Goal: Transaction & Acquisition: Purchase product/service

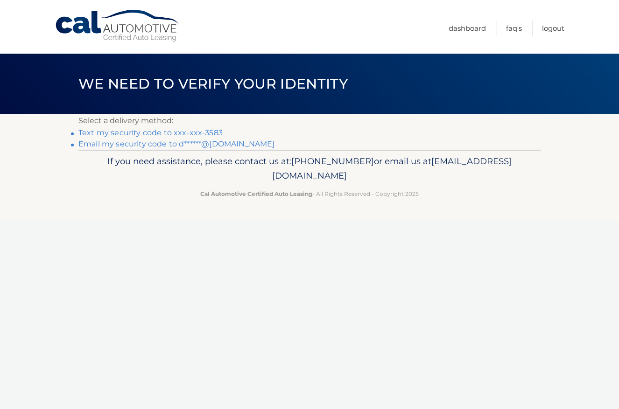
click at [205, 130] on link "Text my security code to xxx-xxx-3583" at bounding box center [150, 132] width 144 height 9
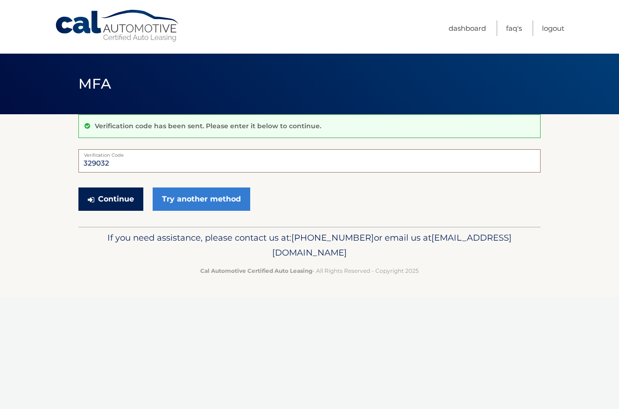
type input "329032"
click at [106, 201] on button "Continue" at bounding box center [110, 199] width 65 height 23
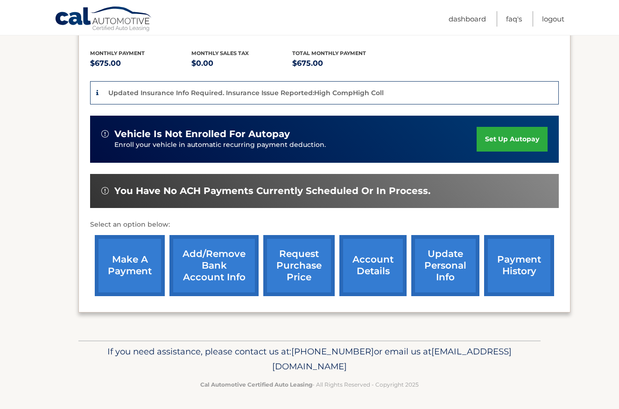
scroll to position [202, 0]
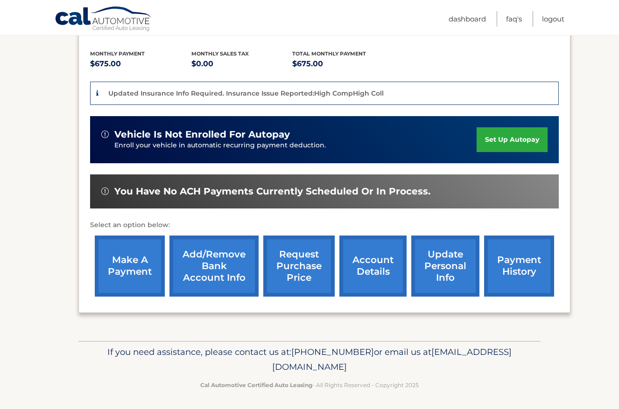
click at [129, 264] on link "make a payment" at bounding box center [130, 266] width 70 height 61
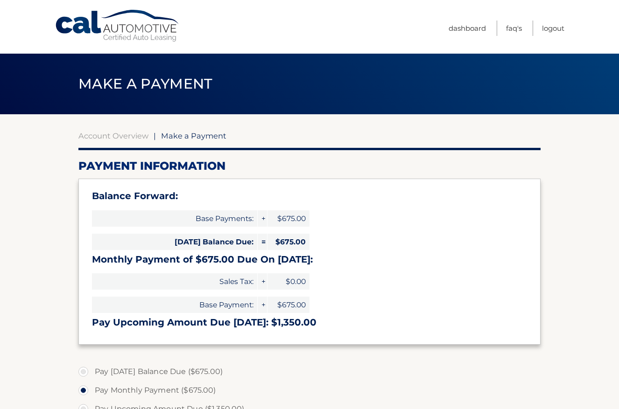
select select "YWFlNGIxYzYtZDhmMC00Zjc0LTllNzktZjg2YTkxNTk0MmI1"
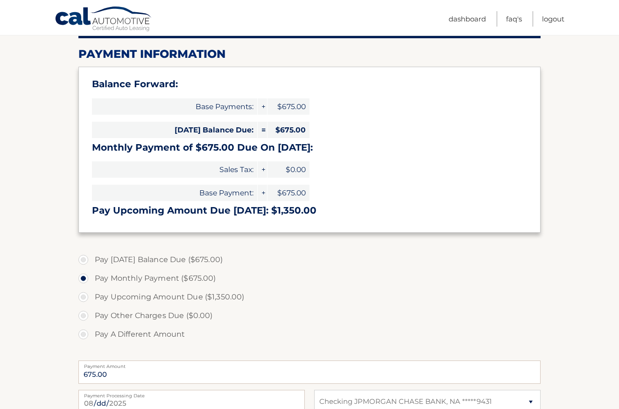
scroll to position [113, 0]
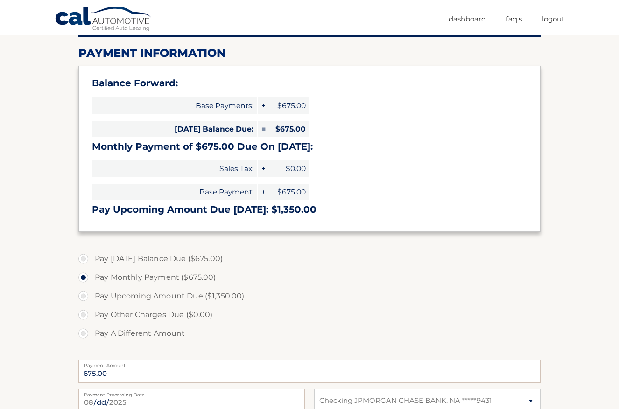
click at [82, 259] on label "Pay Today's Balance Due ($675.00)" at bounding box center [309, 259] width 462 height 19
click at [82, 259] on input "Pay Today's Balance Due ($675.00)" at bounding box center [86, 257] width 9 height 15
radio input "true"
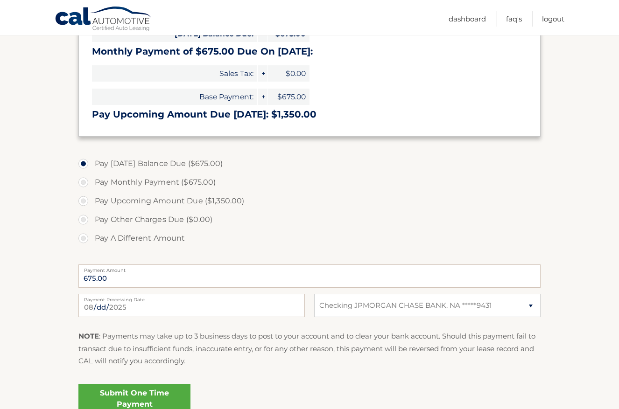
scroll to position [211, 0]
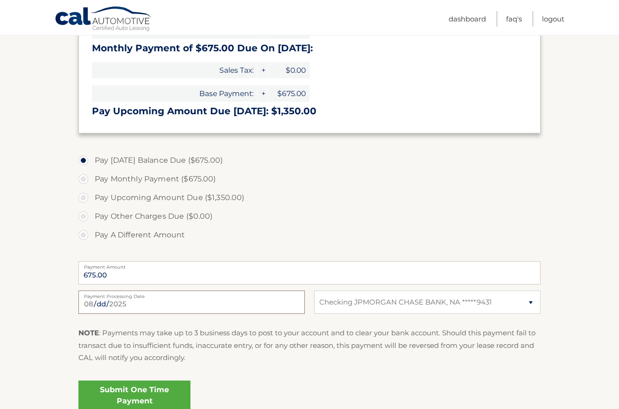
click at [252, 301] on input "2025-08-25" at bounding box center [191, 302] width 226 height 23
type input "2025-08-27"
click at [299, 216] on label "Pay Other Charges Due ($0.00)" at bounding box center [309, 216] width 462 height 19
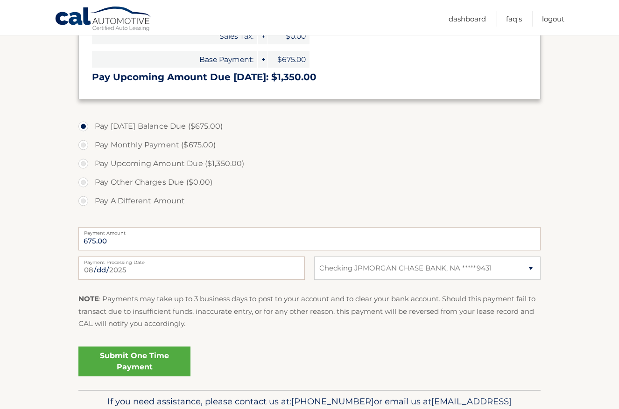
scroll to position [248, 0]
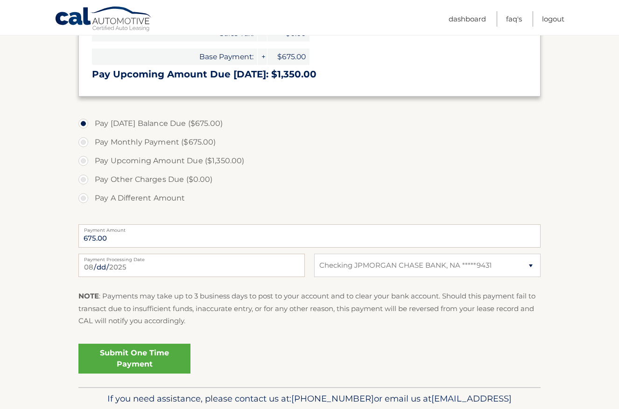
click at [149, 355] on link "Submit One Time Payment" at bounding box center [134, 359] width 112 height 30
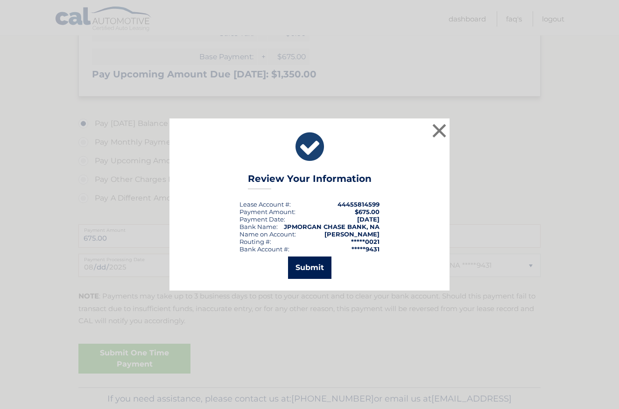
click at [318, 264] on button "Submit" at bounding box center [309, 268] width 43 height 22
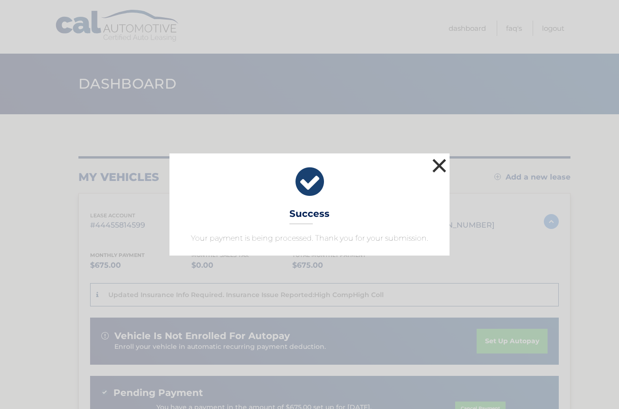
click at [442, 165] on button "×" at bounding box center [439, 165] width 19 height 19
